Goal: Information Seeking & Learning: Learn about a topic

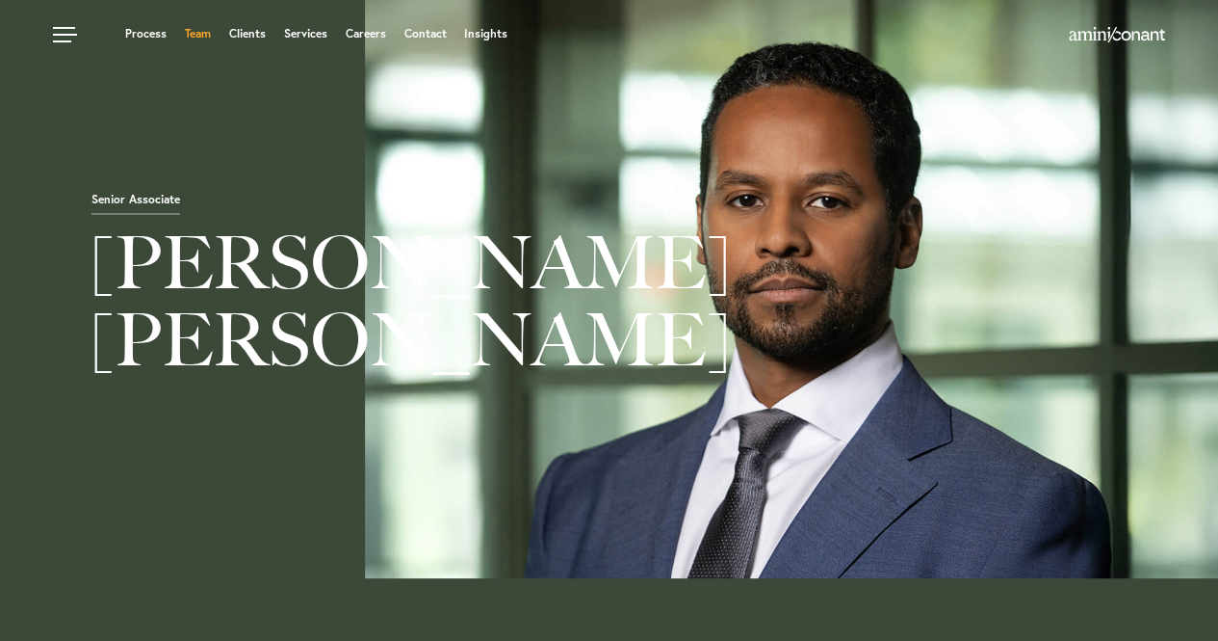
click at [207, 38] on link "Team" at bounding box center [198, 34] width 26 height 12
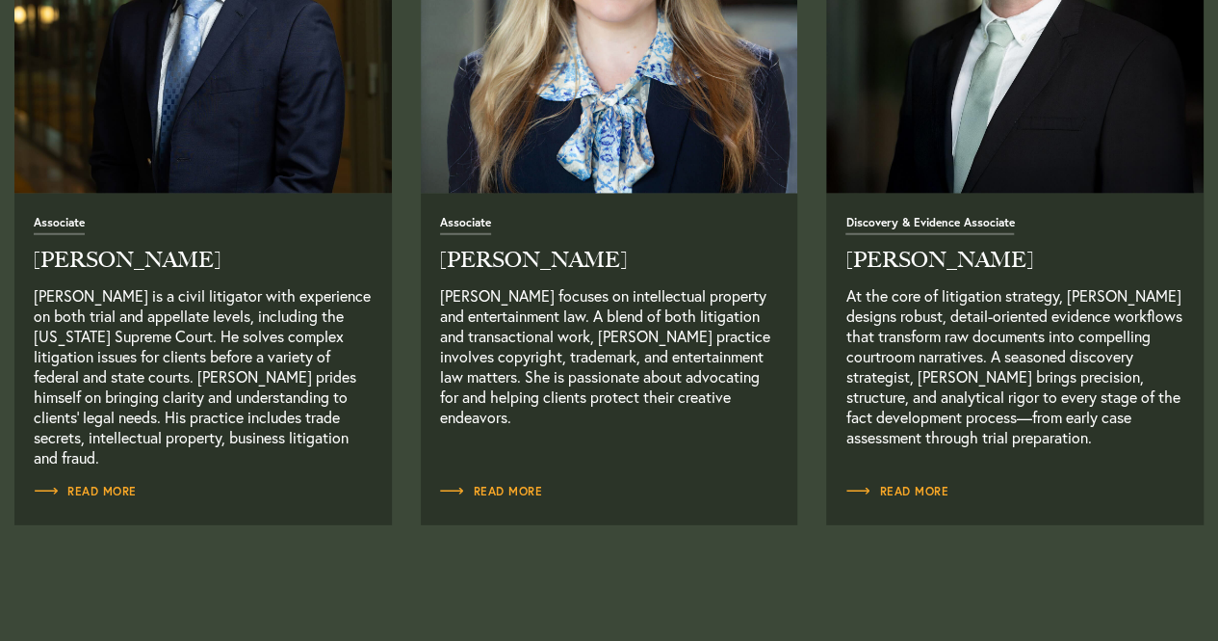
scroll to position [2542, 0]
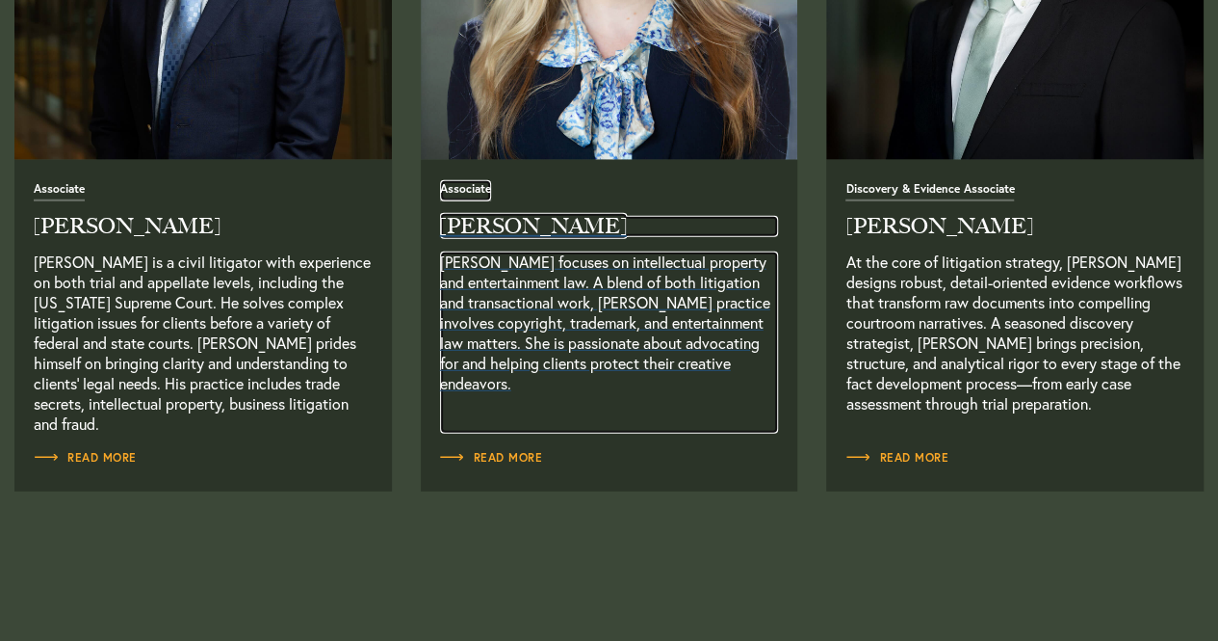
click at [519, 269] on p "[PERSON_NAME] focuses on intellectual property and entertainment law. A blend o…" at bounding box center [609, 342] width 339 height 182
